Goal: Navigation & Orientation: Find specific page/section

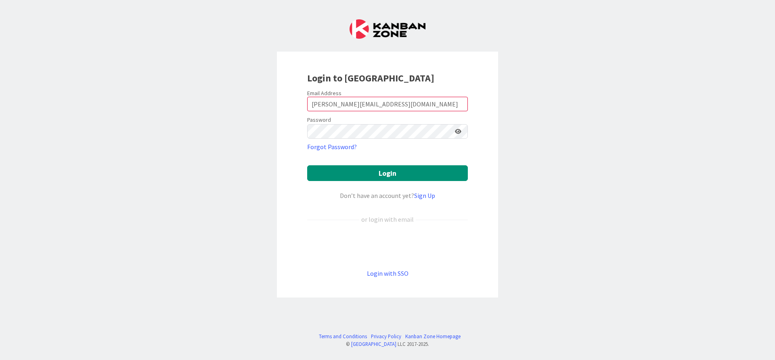
type input "[PERSON_NAME][EMAIL_ADDRESS][DOMAIN_NAME]"
click at [307, 165] on button "Login" at bounding box center [387, 173] width 161 height 16
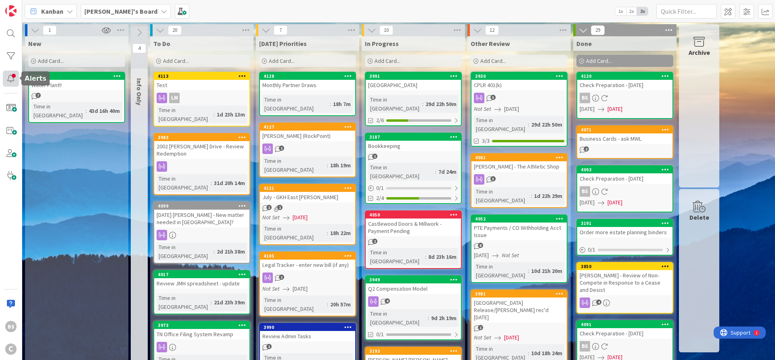
click at [10, 80] on div at bounding box center [11, 79] width 16 height 16
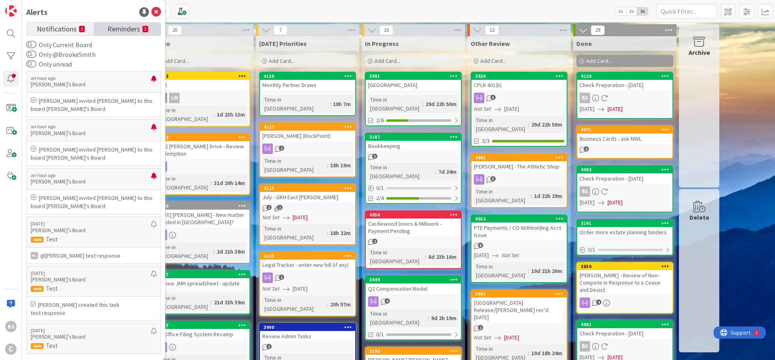
click at [113, 28] on span "Reminders" at bounding box center [123, 28] width 33 height 11
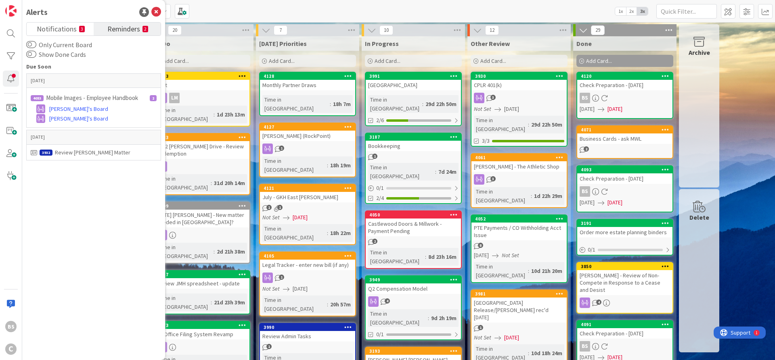
click at [14, 230] on div "BS C" at bounding box center [11, 180] width 22 height 360
click at [156, 11] on icon at bounding box center [156, 12] width 10 height 10
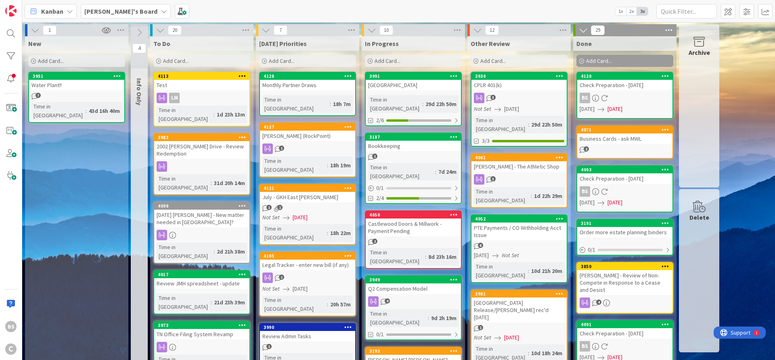
click at [98, 11] on b "[PERSON_NAME]'s Board" at bounding box center [120, 11] width 73 height 8
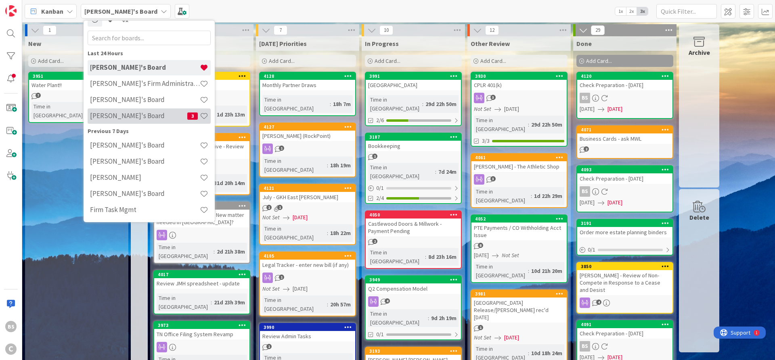
scroll to position [13, 0]
click at [141, 117] on h4 "[PERSON_NAME]'s Board" at bounding box center [138, 115] width 97 height 8
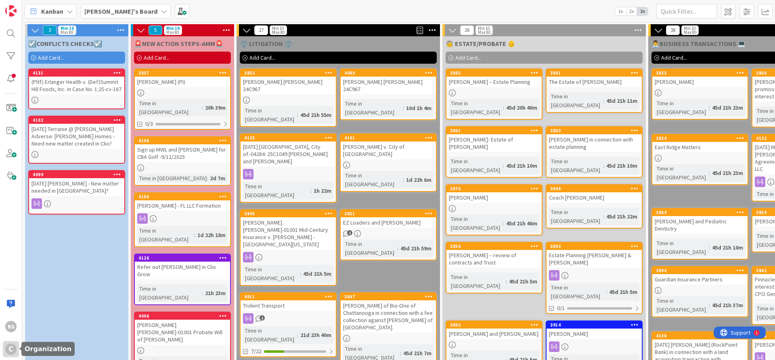
click at [10, 353] on div "C" at bounding box center [10, 349] width 11 height 11
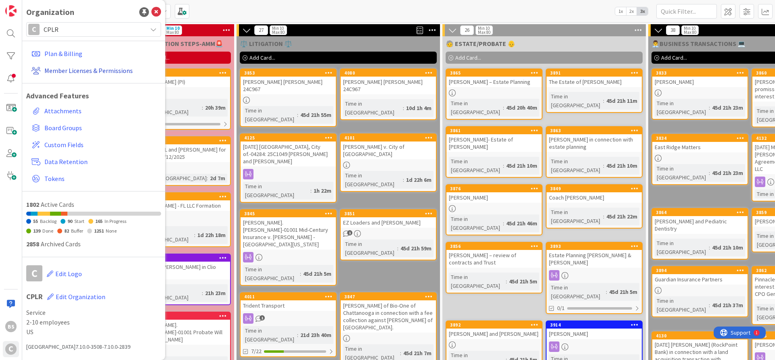
click at [84, 71] on link "Member Licenses & Permissions" at bounding box center [94, 70] width 133 height 15
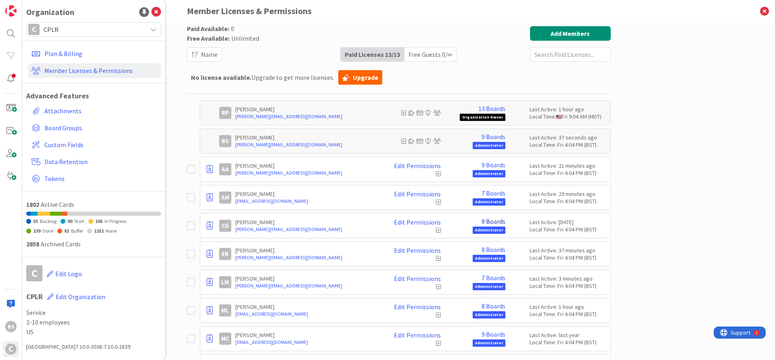
click at [491, 221] on link "9 Boards" at bounding box center [493, 221] width 24 height 7
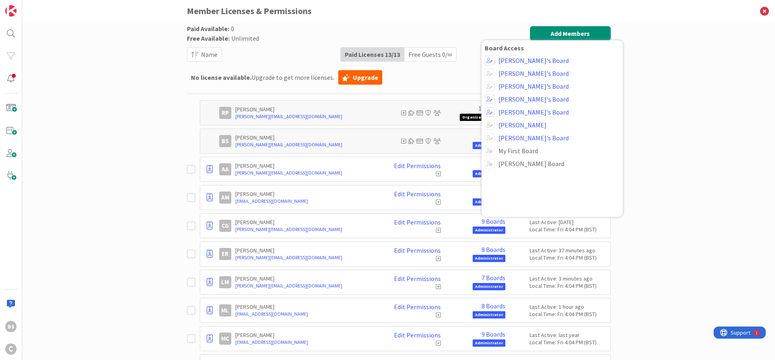
click at [661, 154] on div "Paid Available: 0 Free Available: Unlimited Name Paid Licenses 13 / 13 Free Gue…" at bounding box center [398, 191] width 752 height 338
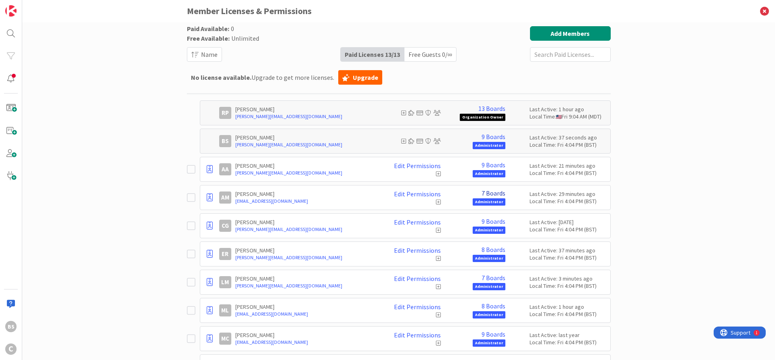
click at [491, 193] on link "7 Boards" at bounding box center [493, 193] width 24 height 7
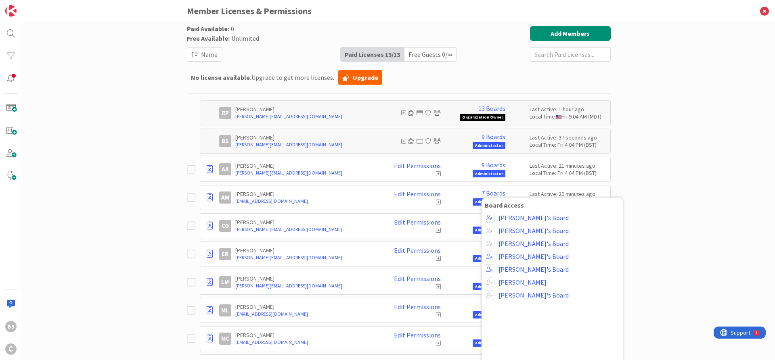
click at [710, 153] on div "Paid Available: 0 Free Available: Unlimited Name Paid Licenses 13 / 13 Free Gue…" at bounding box center [398, 191] width 752 height 338
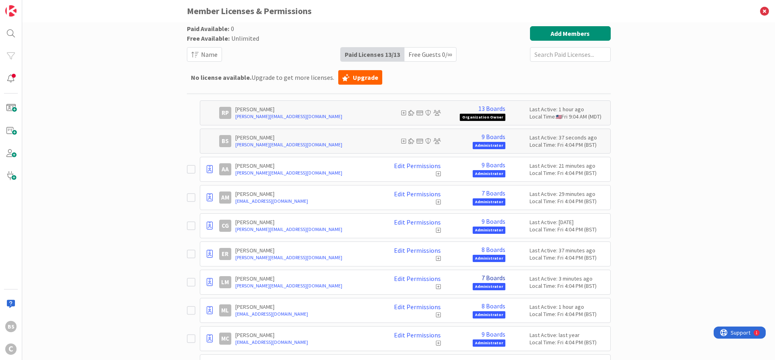
click at [494, 279] on link "7 Boards" at bounding box center [493, 277] width 24 height 7
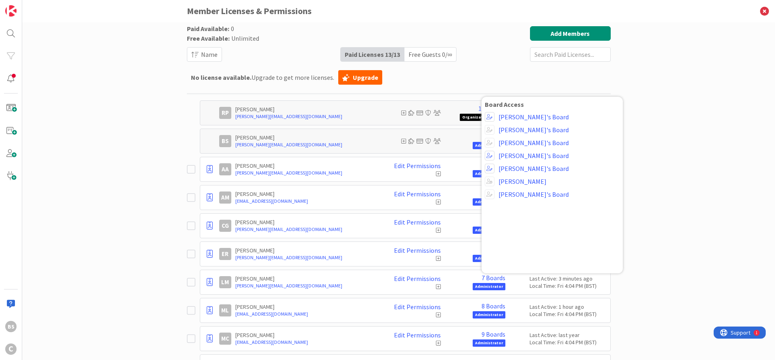
click at [661, 191] on div "Paid Available: 0 Free Available: Unlimited Name Paid Licenses 13 / 13 Free Gue…" at bounding box center [398, 191] width 752 height 338
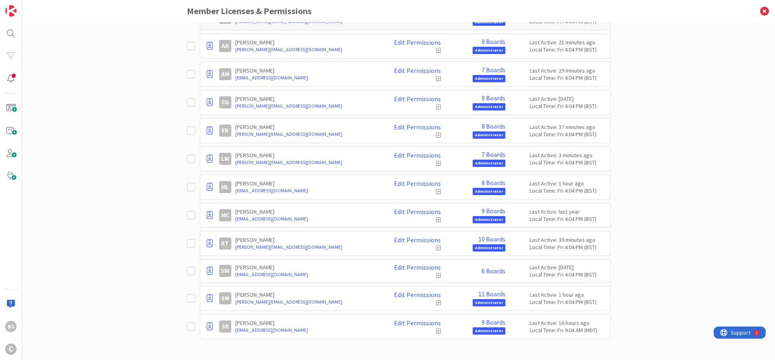
scroll to position [125, 0]
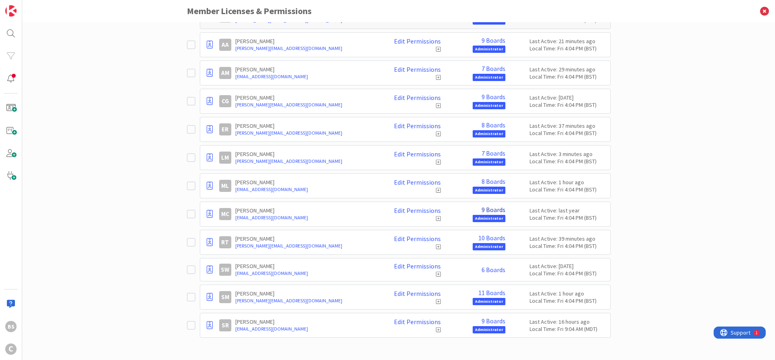
click at [495, 211] on link "9 Boards" at bounding box center [493, 209] width 24 height 7
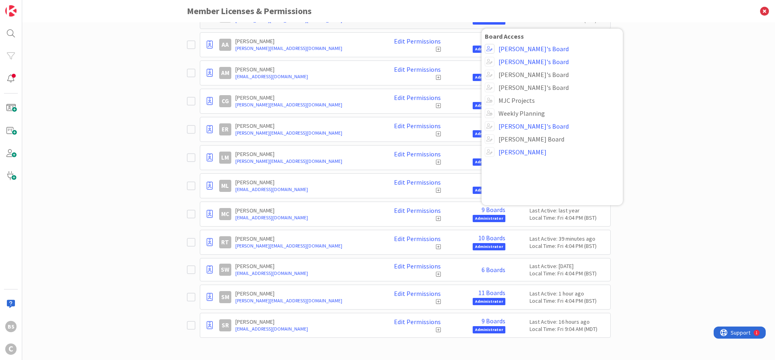
click at [681, 203] on div "Paid Available: 0 Free Available: Unlimited Name Paid Licenses 13 / 13 Free Gue…" at bounding box center [398, 191] width 752 height 338
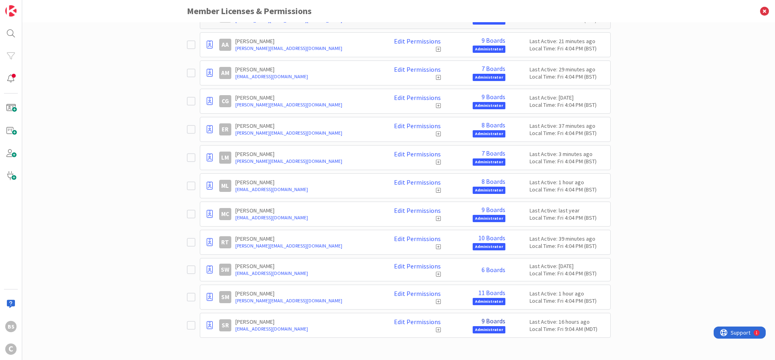
click at [487, 323] on link "9 Boards" at bounding box center [493, 321] width 24 height 7
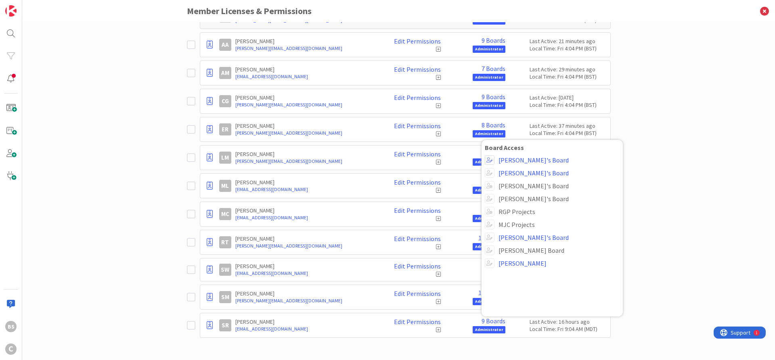
click at [700, 192] on div "Paid Available: 0 Free Available: Unlimited Name Paid Licenses 13 / 13 Free Gue…" at bounding box center [398, 191] width 752 height 338
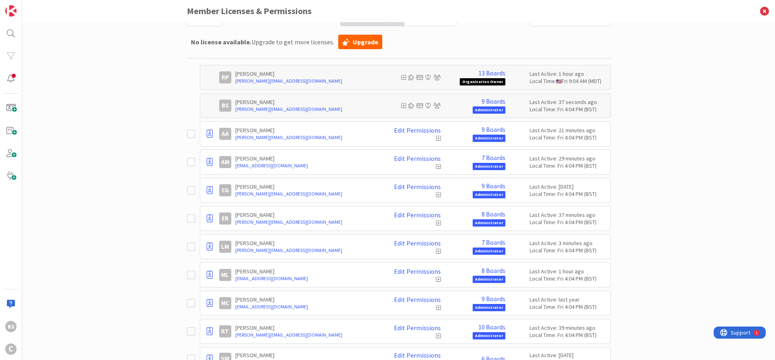
scroll to position [0, 0]
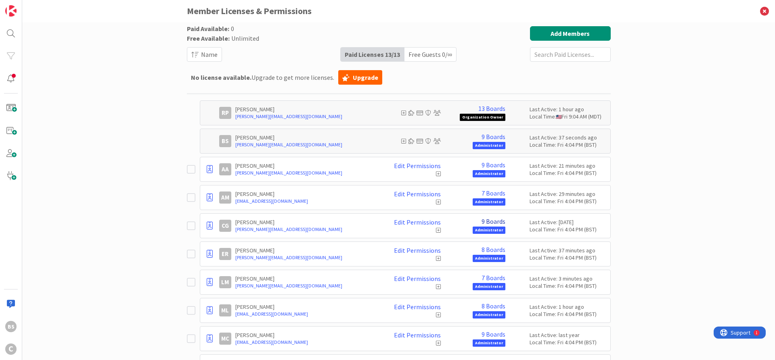
click at [492, 222] on link "9 Boards" at bounding box center [493, 221] width 24 height 7
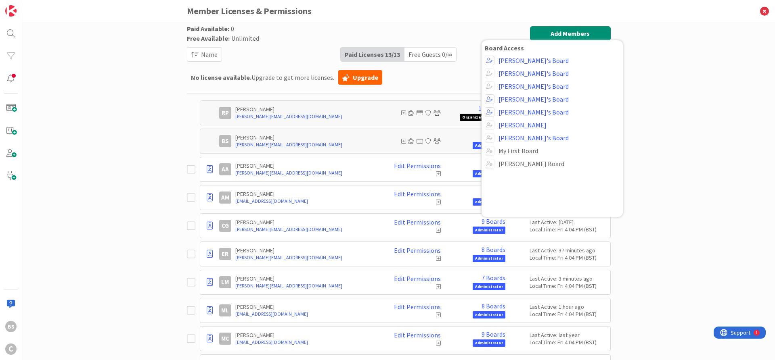
click at [743, 121] on div "Paid Available: 0 Free Available: Unlimited Name Paid Licenses 13 / 13 Free Gue…" at bounding box center [398, 191] width 752 height 338
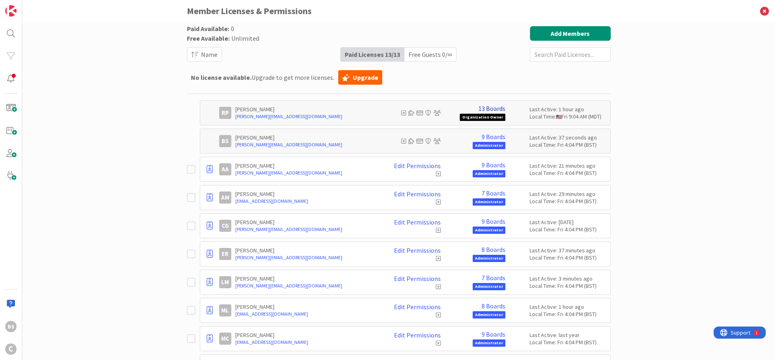
click at [487, 107] on link "13 Boards" at bounding box center [491, 108] width 27 height 7
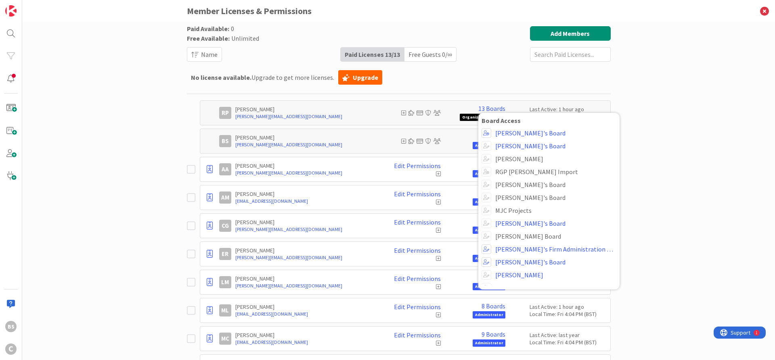
click at [659, 92] on div "Paid Available: 0 Free Available: Unlimited Name Paid Licenses 13 / 13 Free Gue…" at bounding box center [398, 191] width 752 height 338
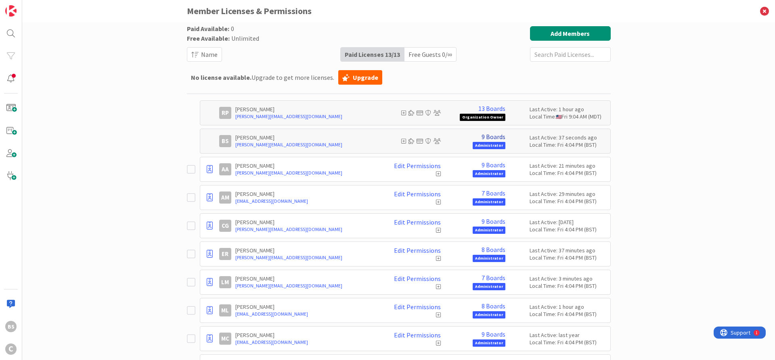
click at [493, 138] on link "9 Boards" at bounding box center [493, 136] width 24 height 7
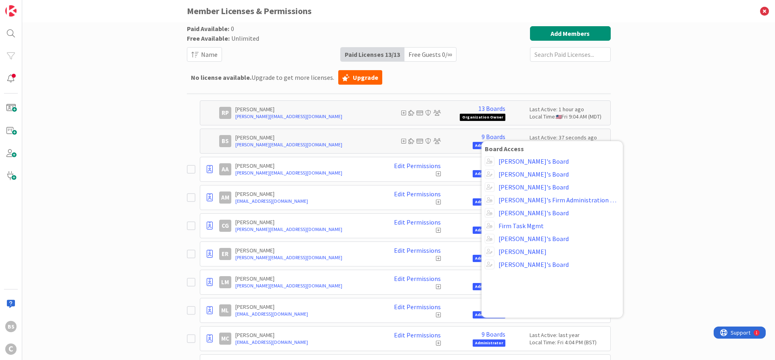
click at [697, 119] on div "Paid Available: 0 Free Available: Unlimited Name Paid Licenses 13 / 13 Free Gue…" at bounding box center [398, 191] width 752 height 338
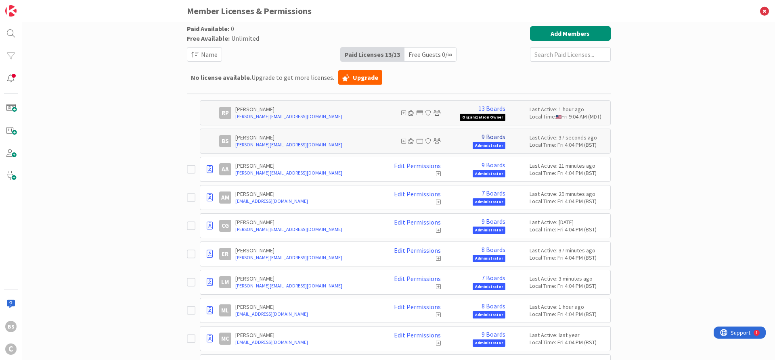
click at [485, 134] on link "9 Boards" at bounding box center [493, 136] width 24 height 7
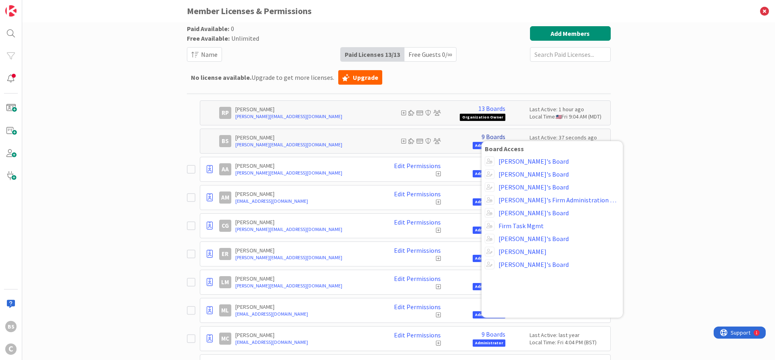
click at [485, 134] on link "9 Boards" at bounding box center [493, 136] width 24 height 7
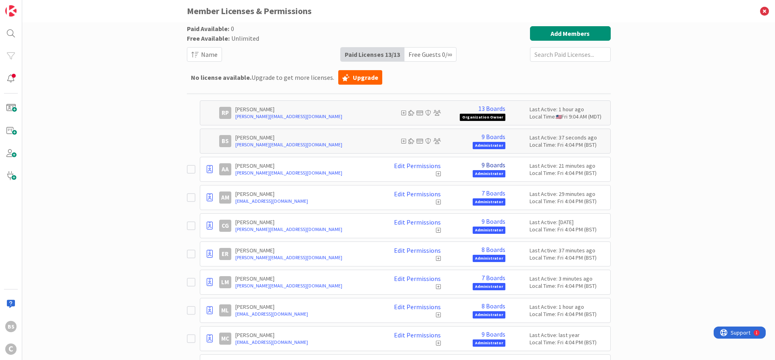
click at [490, 165] on link "9 Boards" at bounding box center [493, 164] width 24 height 7
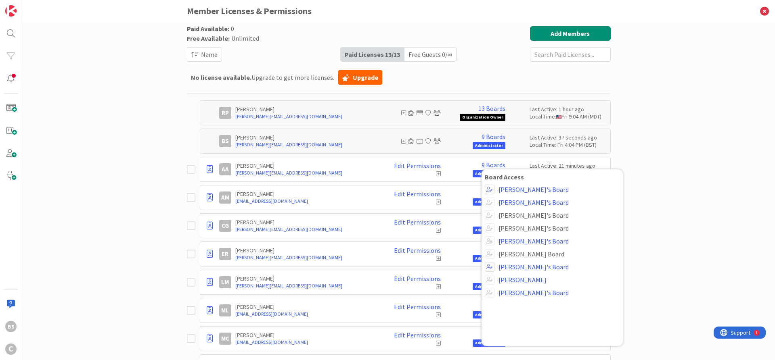
click at [695, 136] on div "Paid Available: 0 Free Available: Unlimited Name Paid Licenses 13 / 13 Free Gue…" at bounding box center [398, 191] width 752 height 338
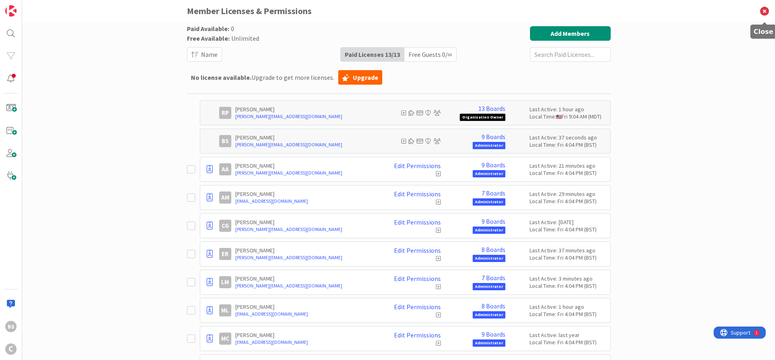
click at [764, 12] on icon at bounding box center [764, 11] width 21 height 22
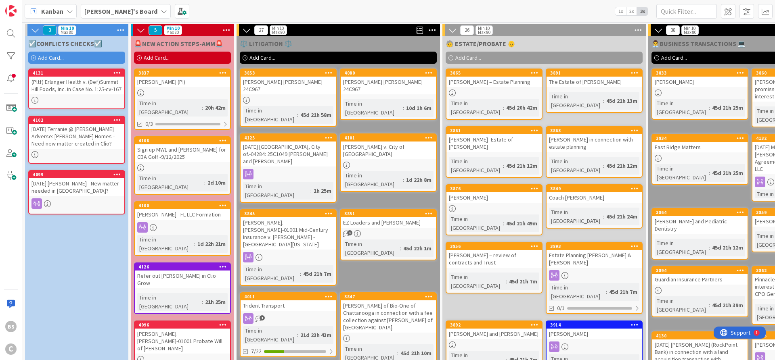
click at [100, 8] on b "[PERSON_NAME]'s Board" at bounding box center [120, 11] width 73 height 8
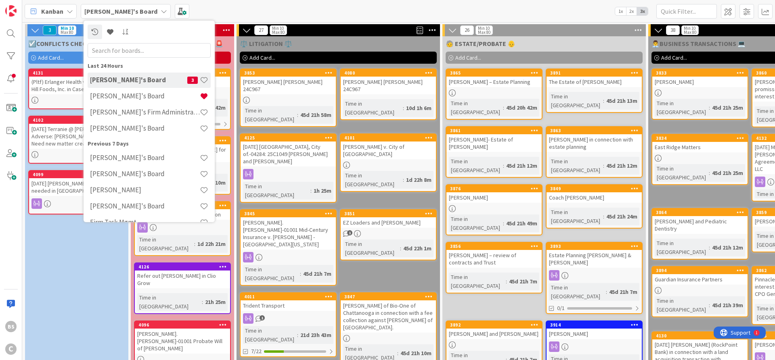
scroll to position [13, 0]
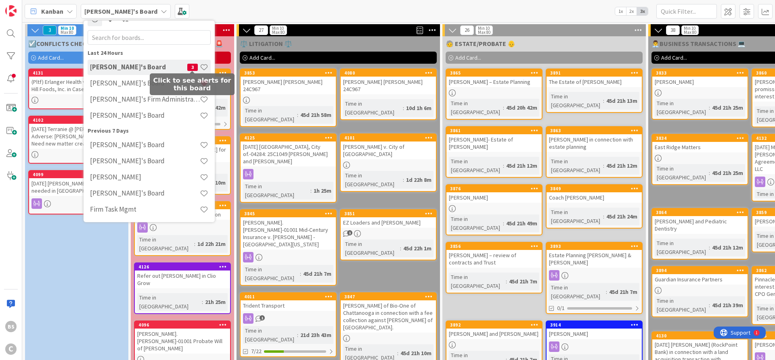
click at [190, 67] on span "3" at bounding box center [192, 67] width 10 height 7
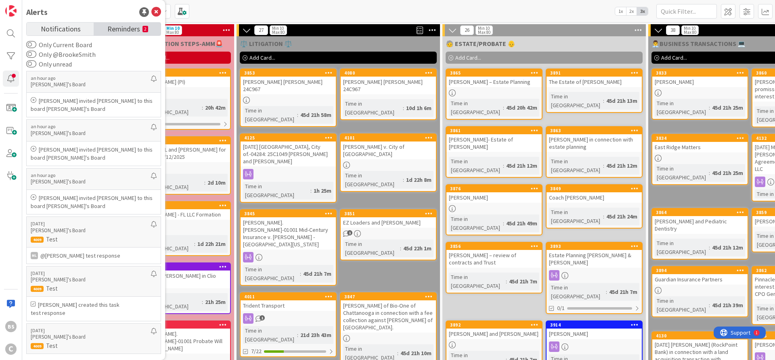
click at [125, 27] on span "Reminders" at bounding box center [123, 28] width 33 height 11
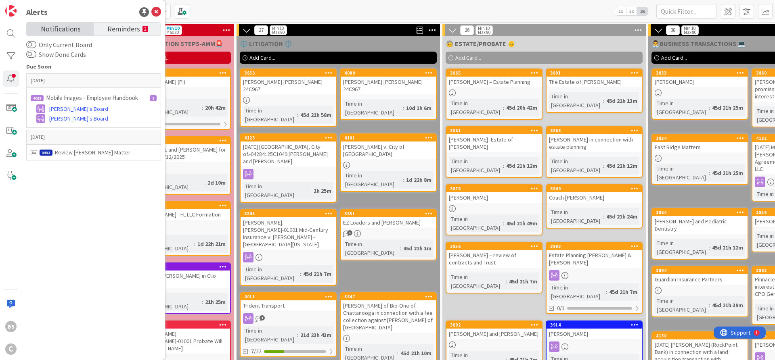
click at [56, 33] on span "Notifications" at bounding box center [61, 28] width 40 height 11
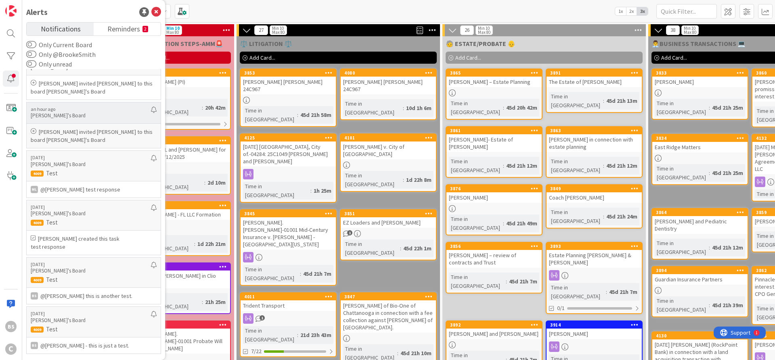
scroll to position [0, 0]
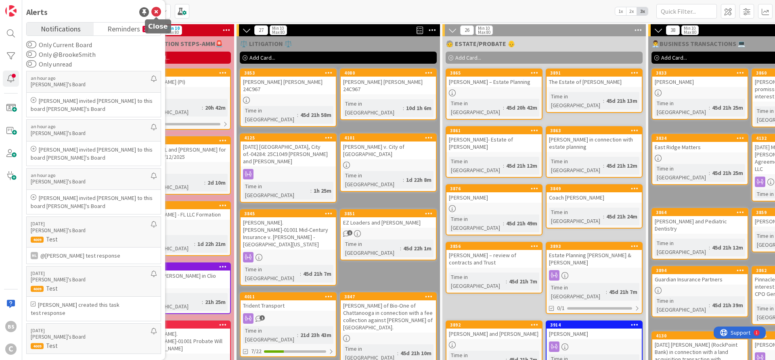
click at [154, 9] on icon at bounding box center [156, 12] width 10 height 10
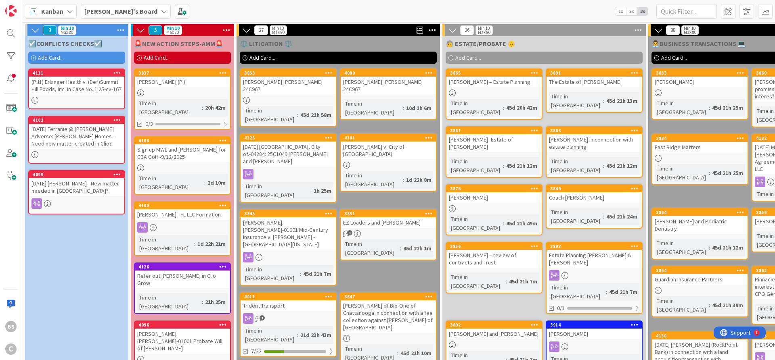
click at [105, 2] on div "Kanban [PERSON_NAME]'s Board 1x 2x 3x" at bounding box center [398, 11] width 752 height 22
click at [104, 8] on b "[PERSON_NAME]'s Board" at bounding box center [120, 11] width 73 height 8
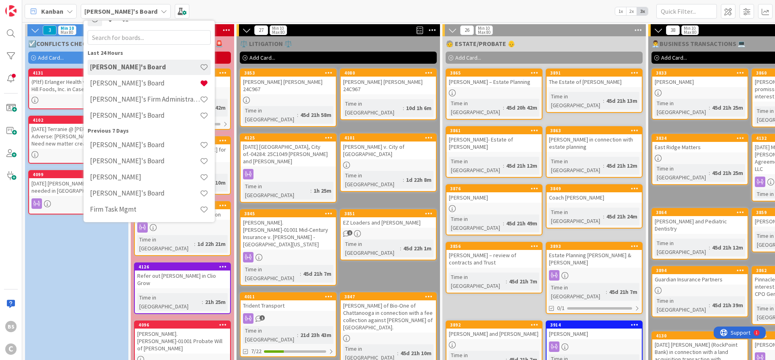
scroll to position [13, 0]
click at [108, 80] on h4 "[PERSON_NAME]'s Board" at bounding box center [145, 83] width 110 height 8
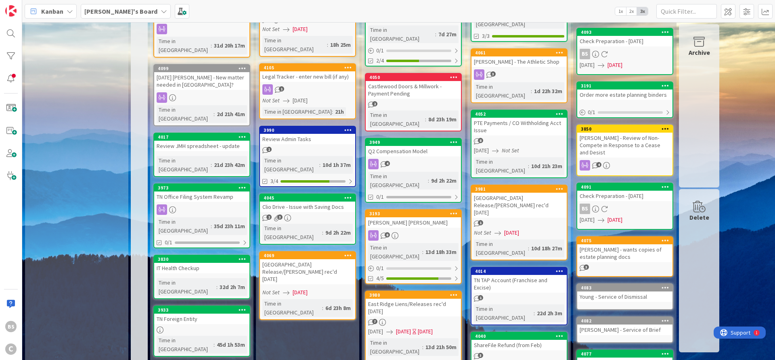
scroll to position [145, 0]
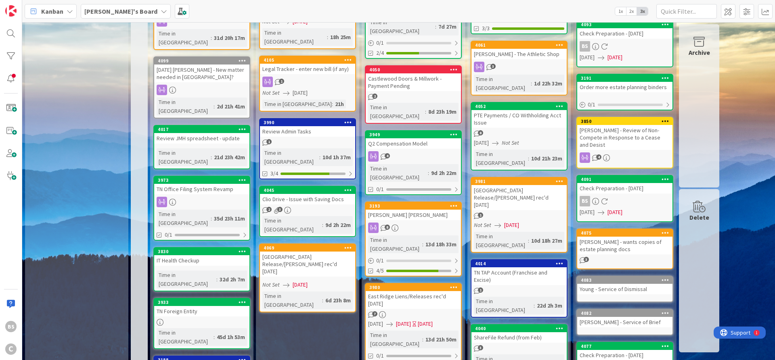
click at [102, 12] on b "[PERSON_NAME]'s Board" at bounding box center [120, 11] width 73 height 8
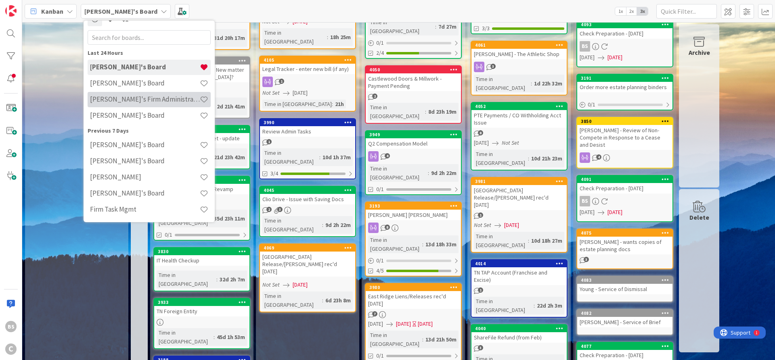
click at [117, 100] on h4 "[PERSON_NAME]'s Firm Administration Board" at bounding box center [145, 99] width 110 height 8
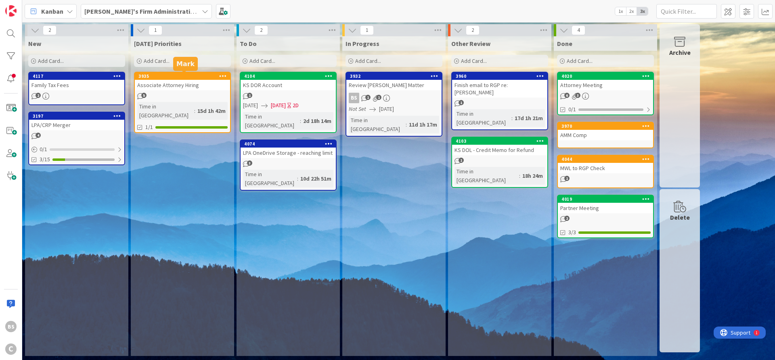
click at [160, 77] on div "3935" at bounding box center [184, 76] width 92 height 6
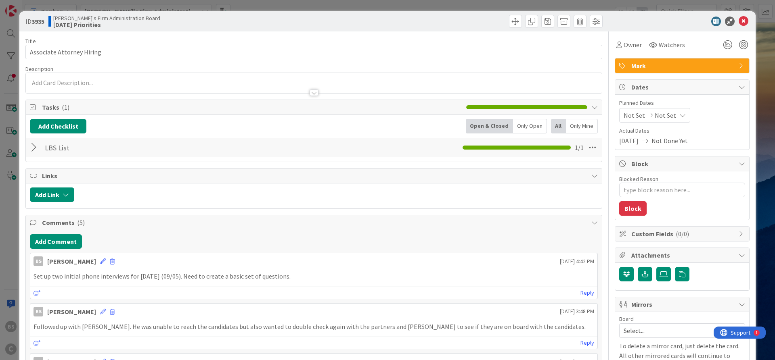
type textarea "x"
drag, startPoint x: 745, startPoint y: 18, endPoint x: 648, endPoint y: 17, distance: 97.2
click at [745, 17] on icon at bounding box center [743, 22] width 10 height 10
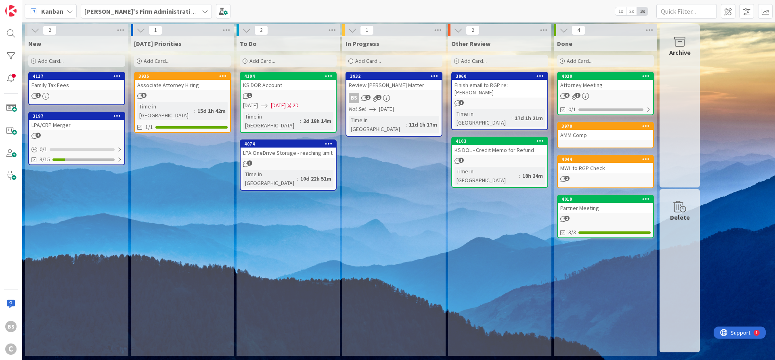
click at [146, 10] on b "[PERSON_NAME]'s Firm Administration Board" at bounding box center [150, 11] width 132 height 8
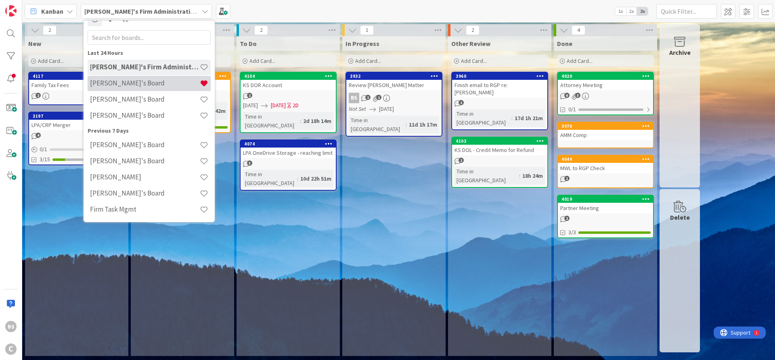
click at [127, 84] on h4 "[PERSON_NAME]'s Board" at bounding box center [145, 83] width 110 height 8
